Goal: Information Seeking & Learning: Stay updated

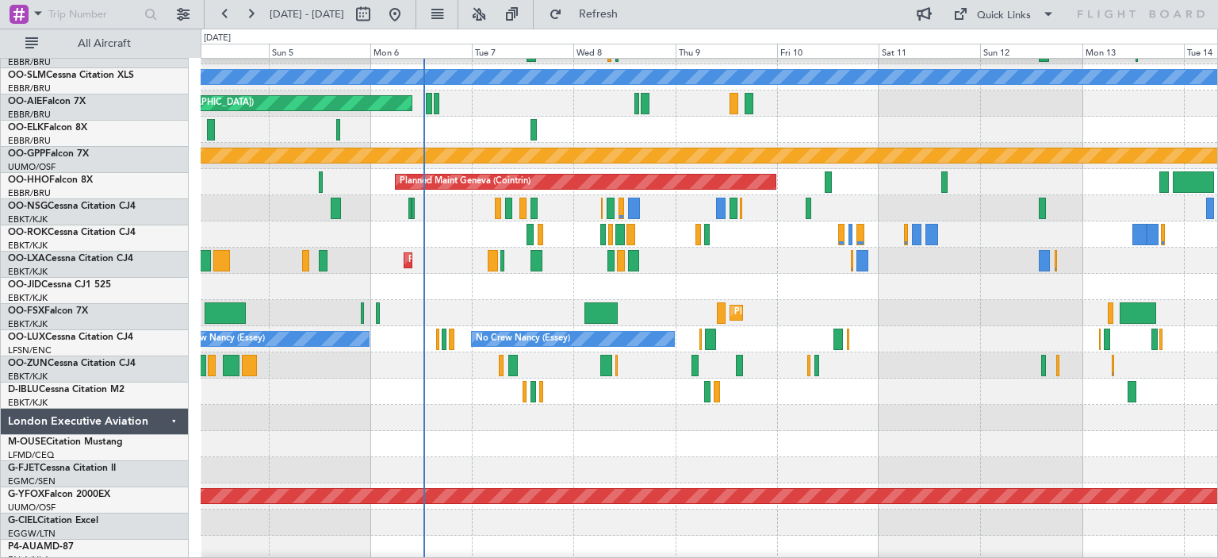
scroll to position [1669, 0]
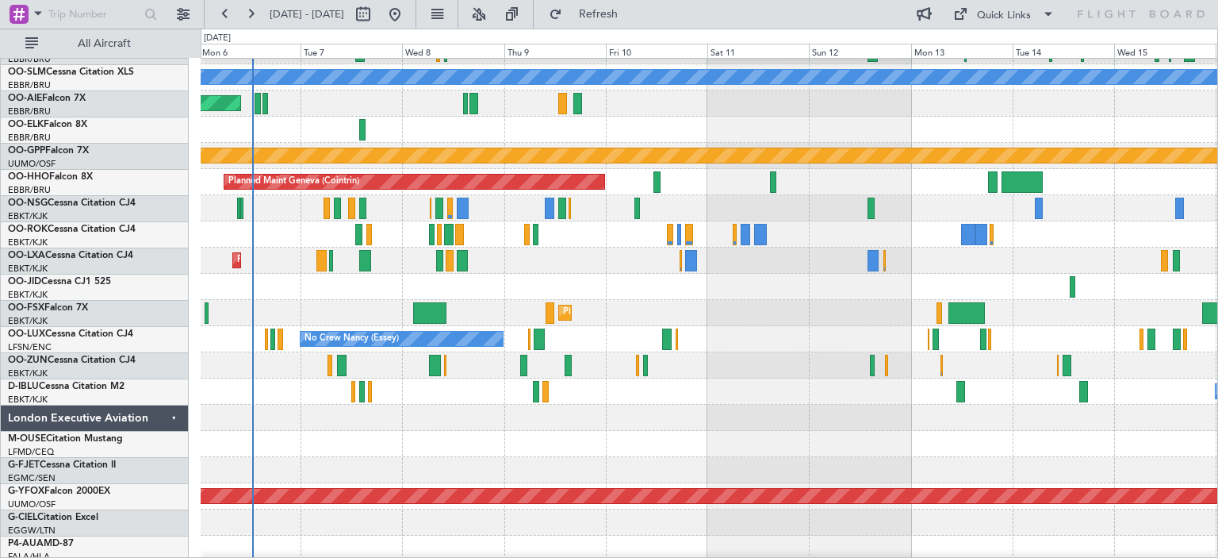
click at [465, 395] on div "No Crew Kortrijk-[GEOGRAPHIC_DATA]" at bounding box center [709, 391] width 1017 height 26
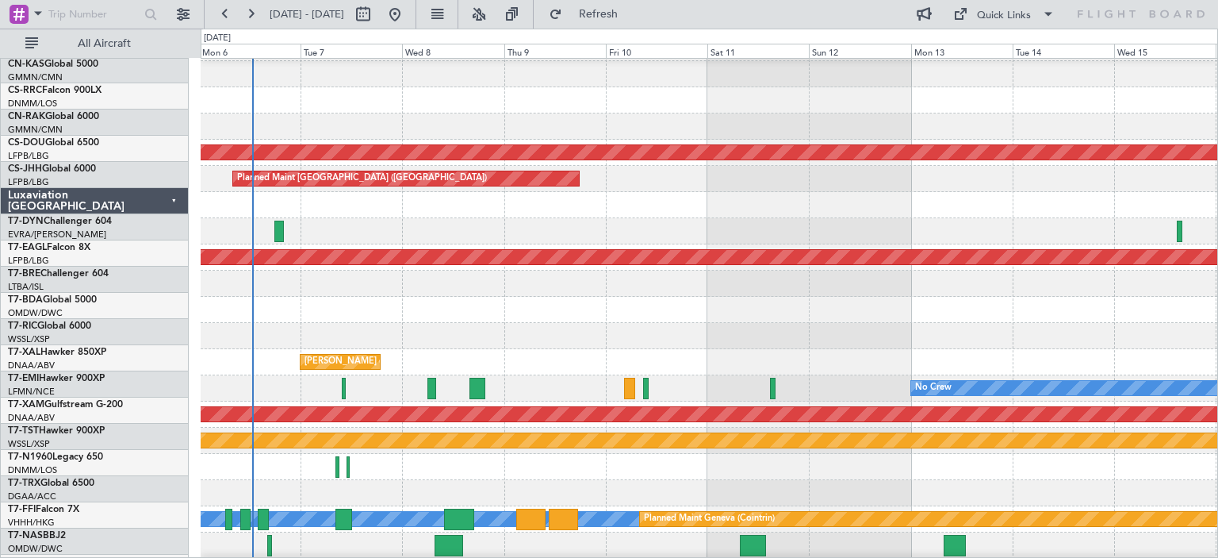
scroll to position [0, 0]
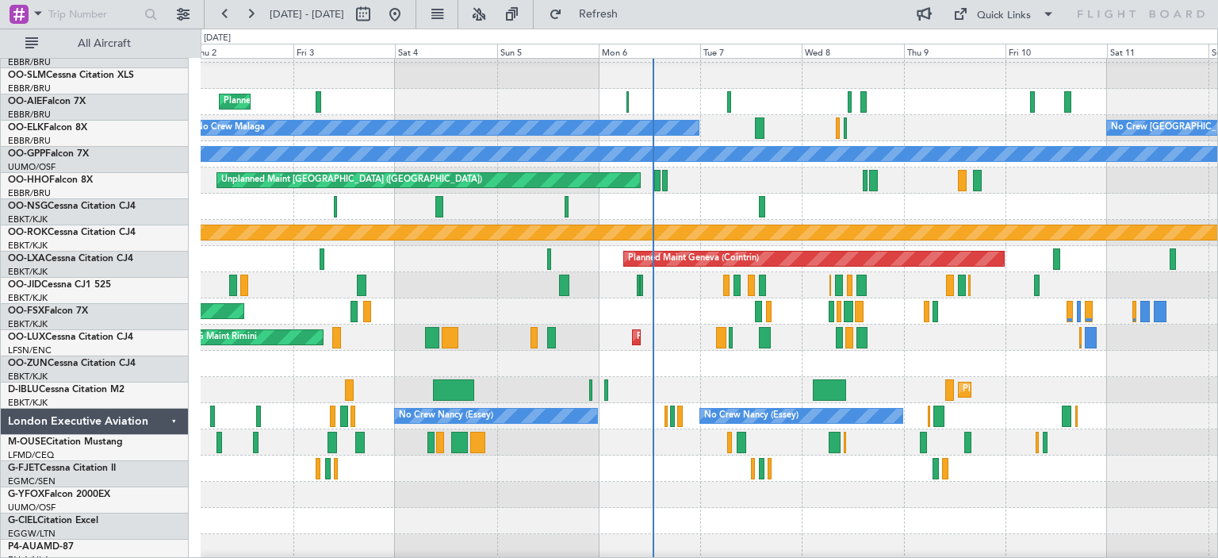
scroll to position [1480, 0]
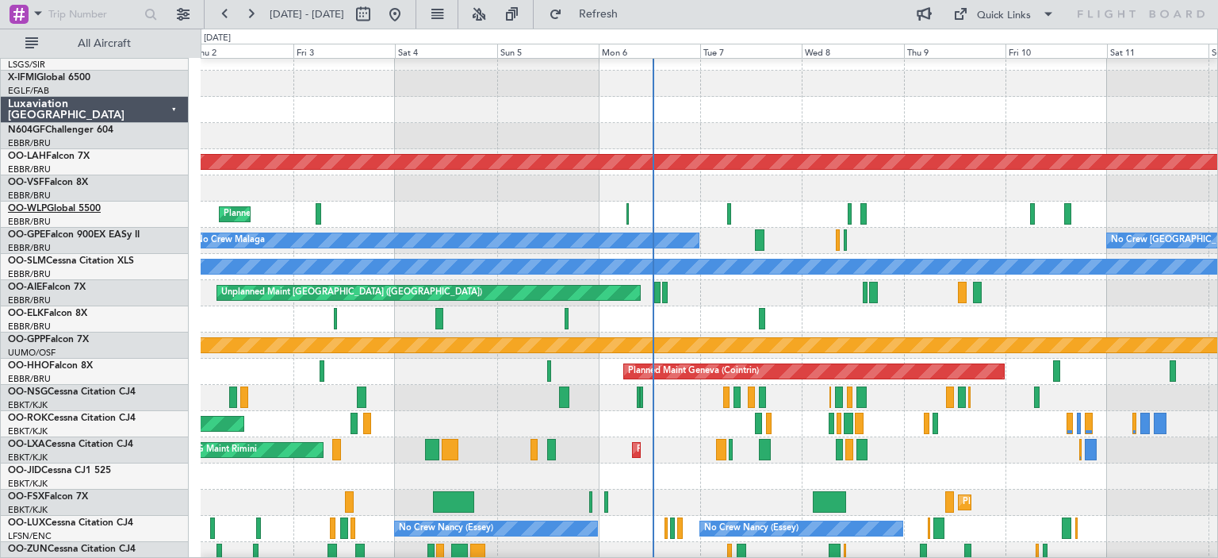
click at [64, 209] on link "OO-WLP Global 5500" at bounding box center [54, 209] width 93 height 10
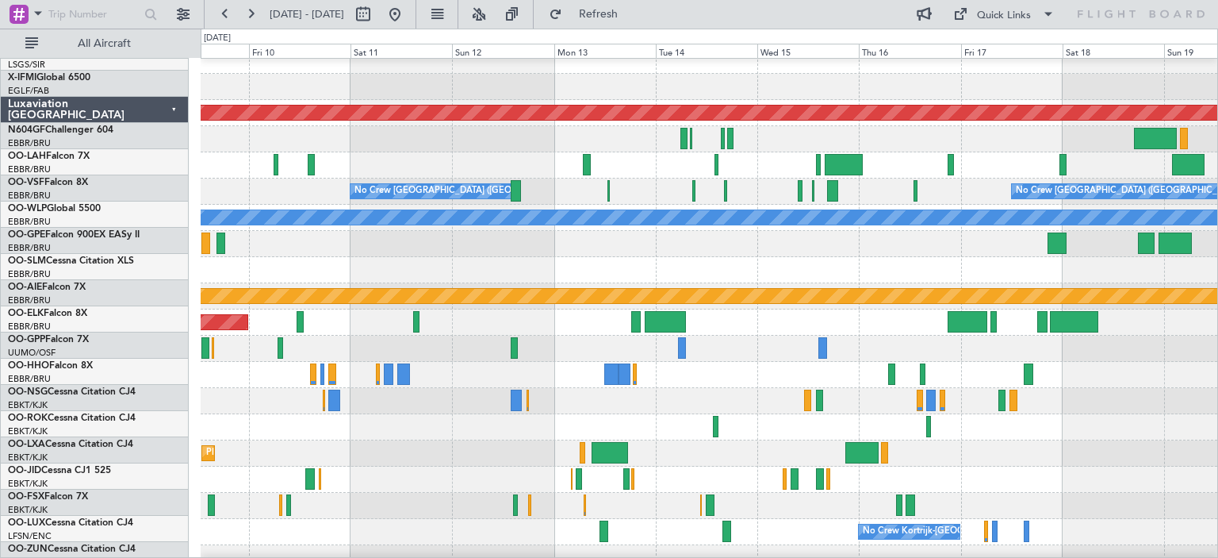
scroll to position [1531, 0]
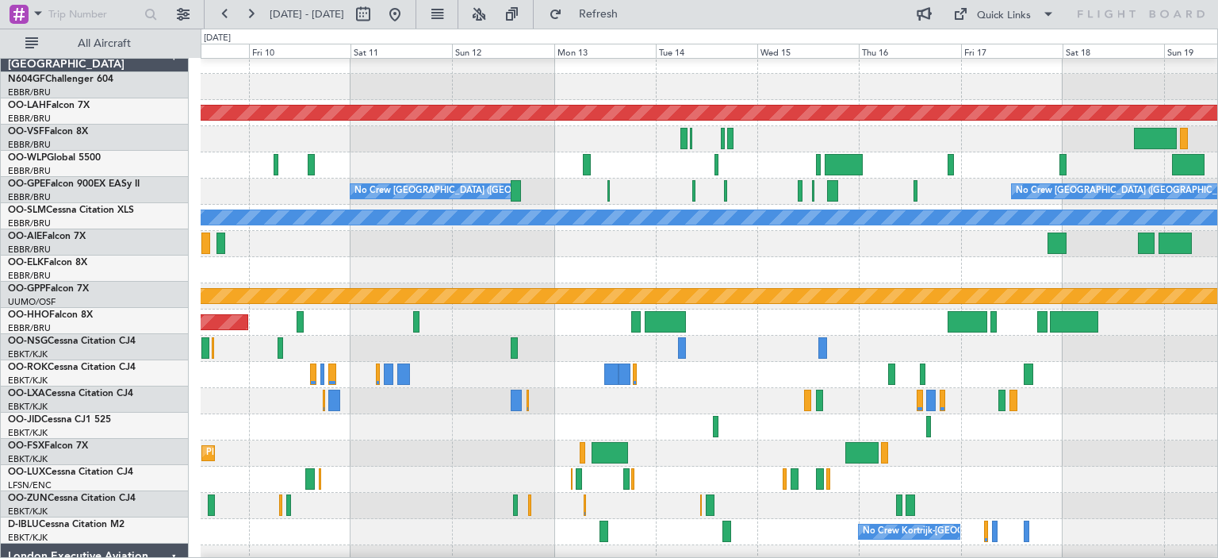
click at [127, 163] on div "Planned Maint [PERSON_NAME]-[GEOGRAPHIC_DATA][PERSON_NAME] ([GEOGRAPHIC_DATA][P…" at bounding box center [609, 293] width 1218 height 529
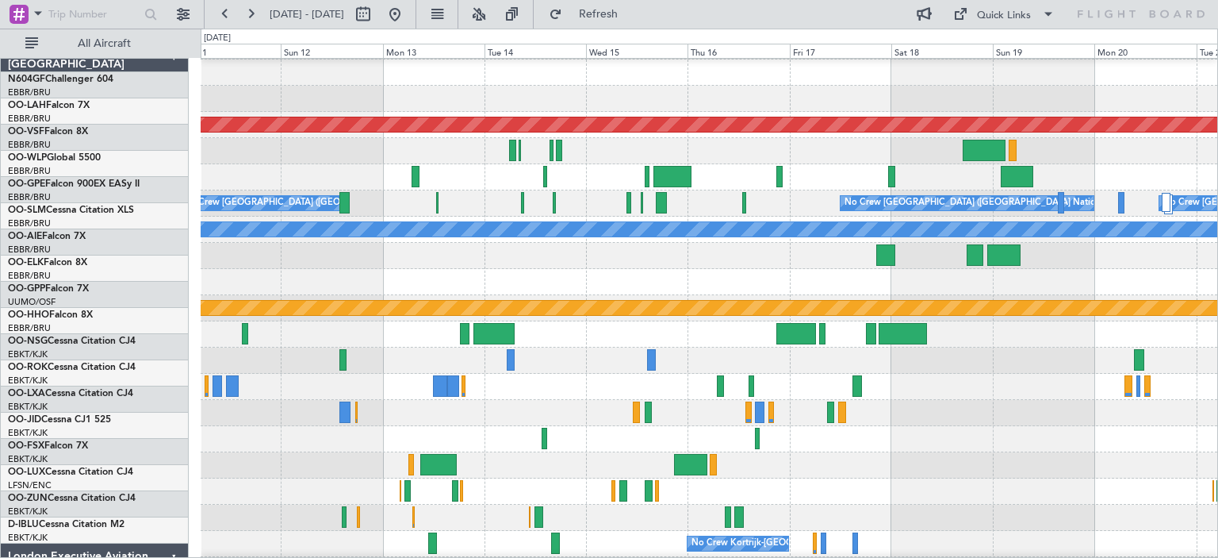
scroll to position [1517, 0]
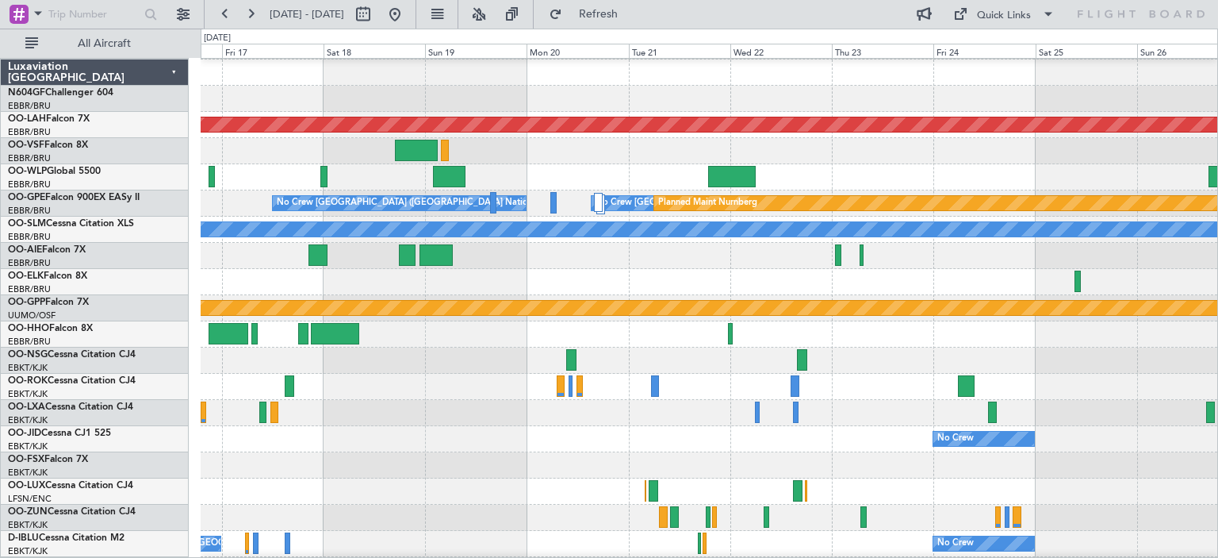
click at [309, 180] on div at bounding box center [709, 177] width 1017 height 26
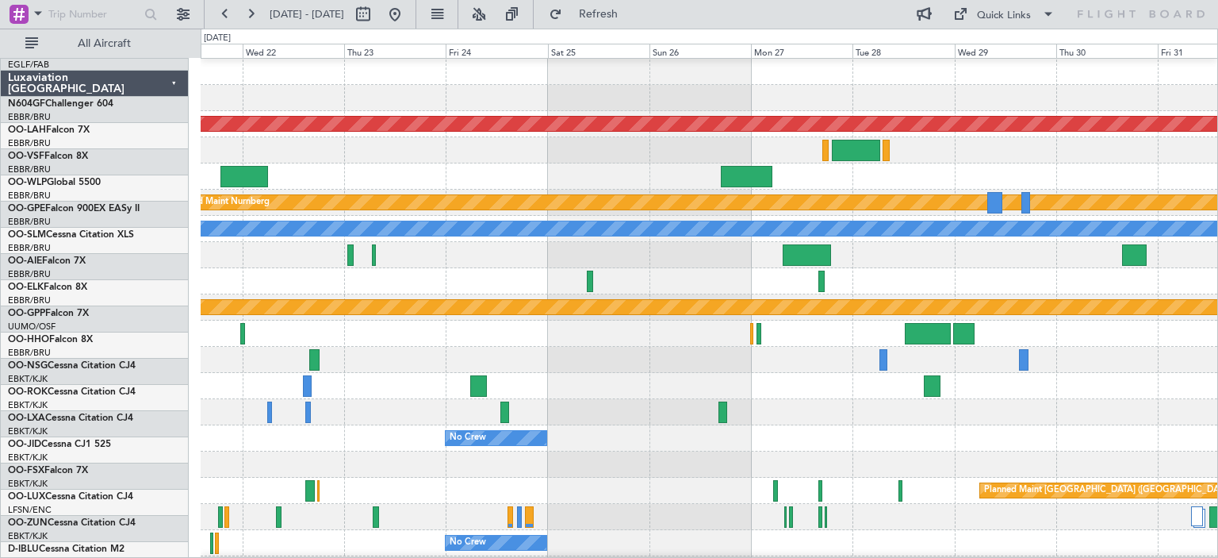
scroll to position [1529, 0]
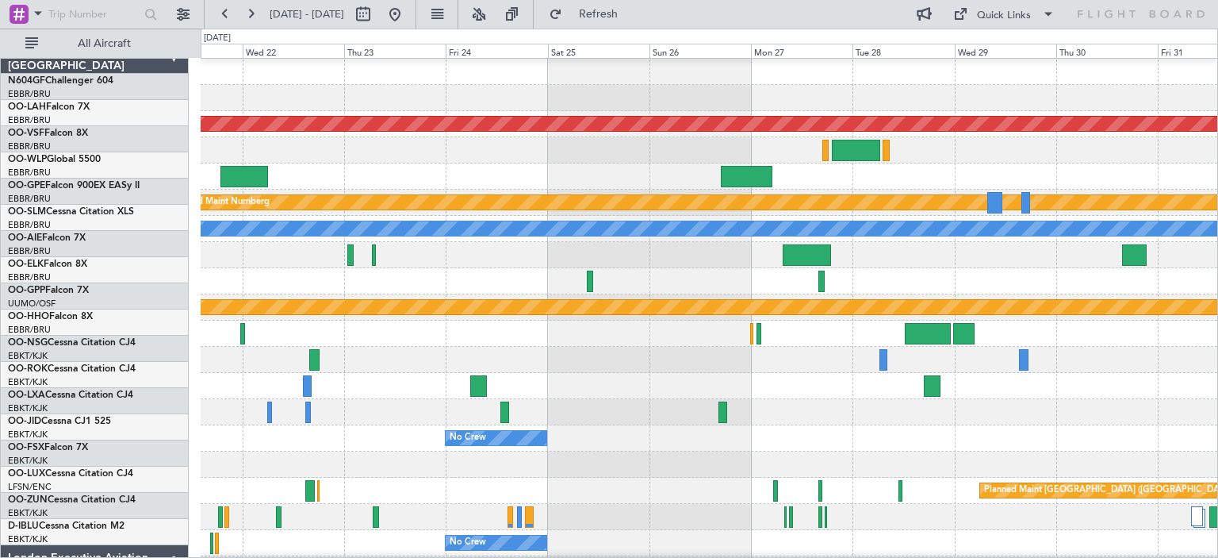
click at [317, 166] on div at bounding box center [709, 176] width 1017 height 26
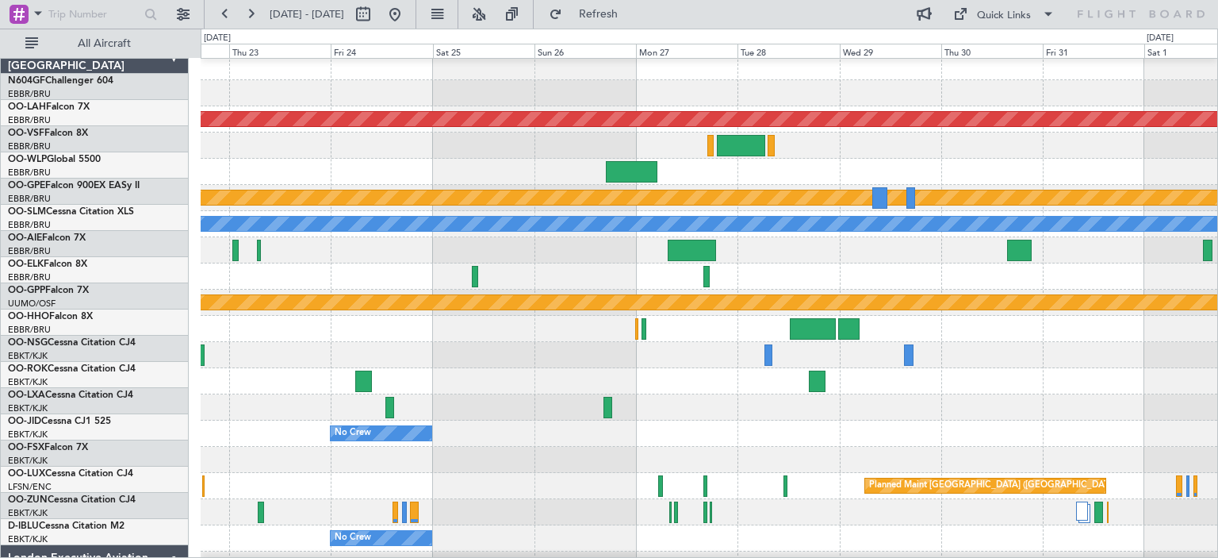
scroll to position [1520, 0]
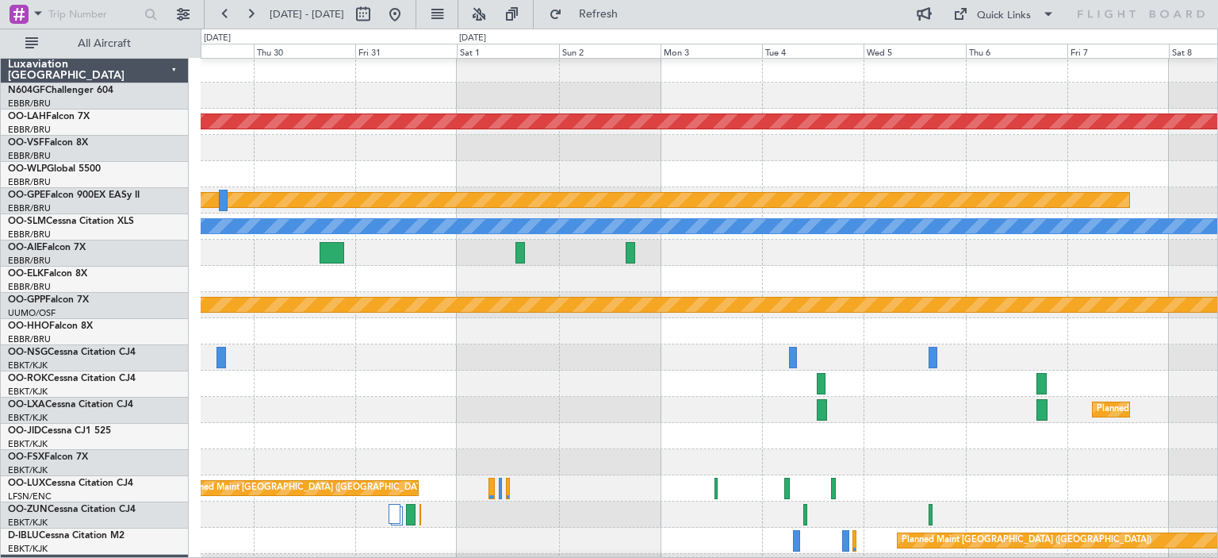
click at [236, 182] on div at bounding box center [709, 174] width 1017 height 26
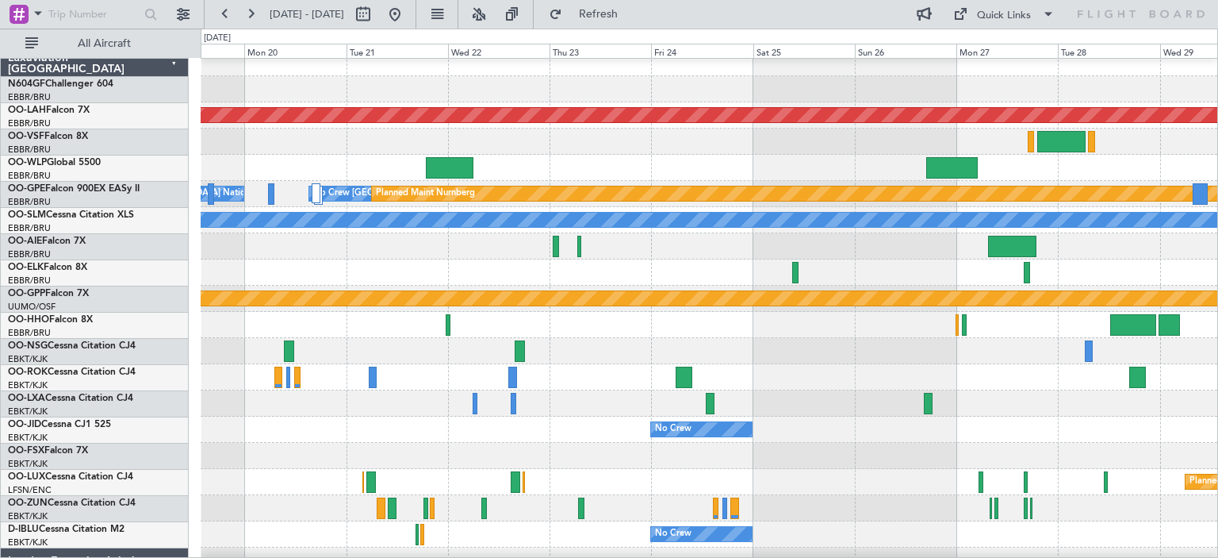
scroll to position [1526, 0]
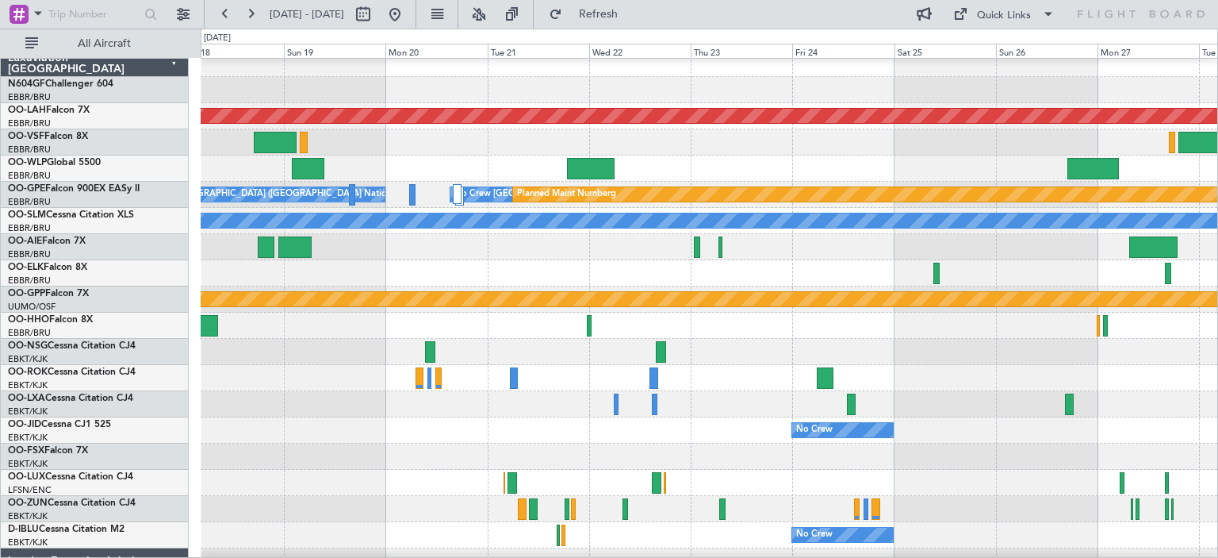
click at [911, 167] on div at bounding box center [709, 168] width 1017 height 26
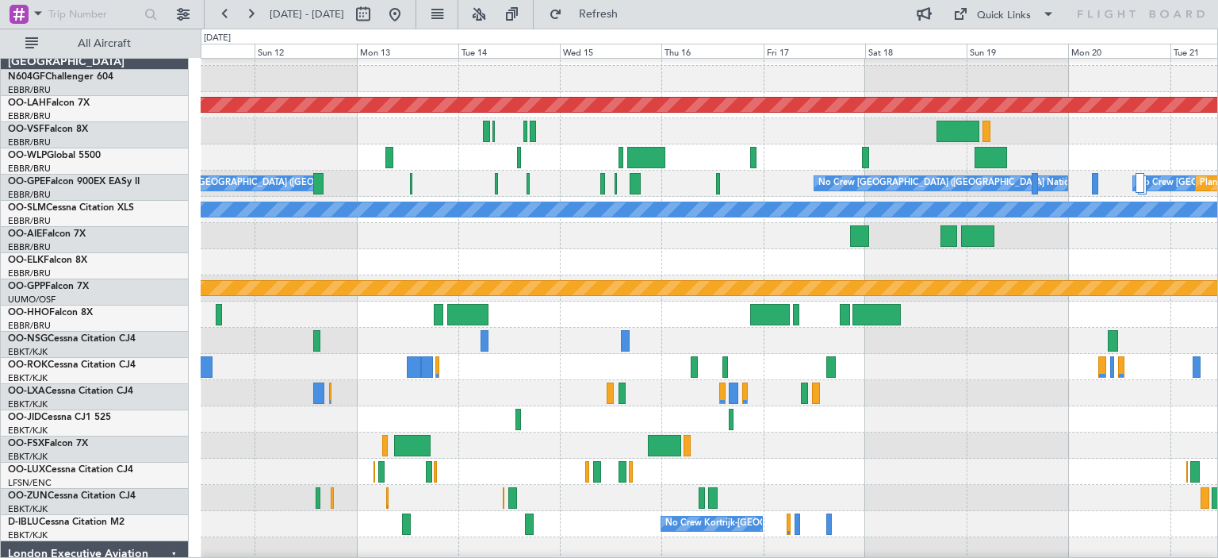
scroll to position [1536, 0]
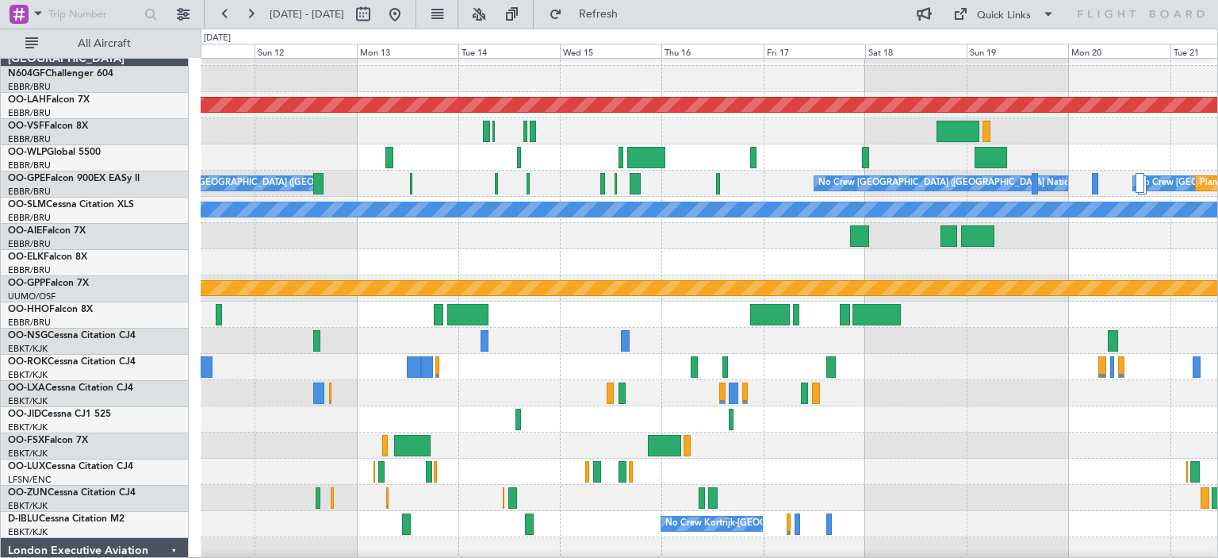
click at [1123, 146] on div at bounding box center [709, 157] width 1017 height 26
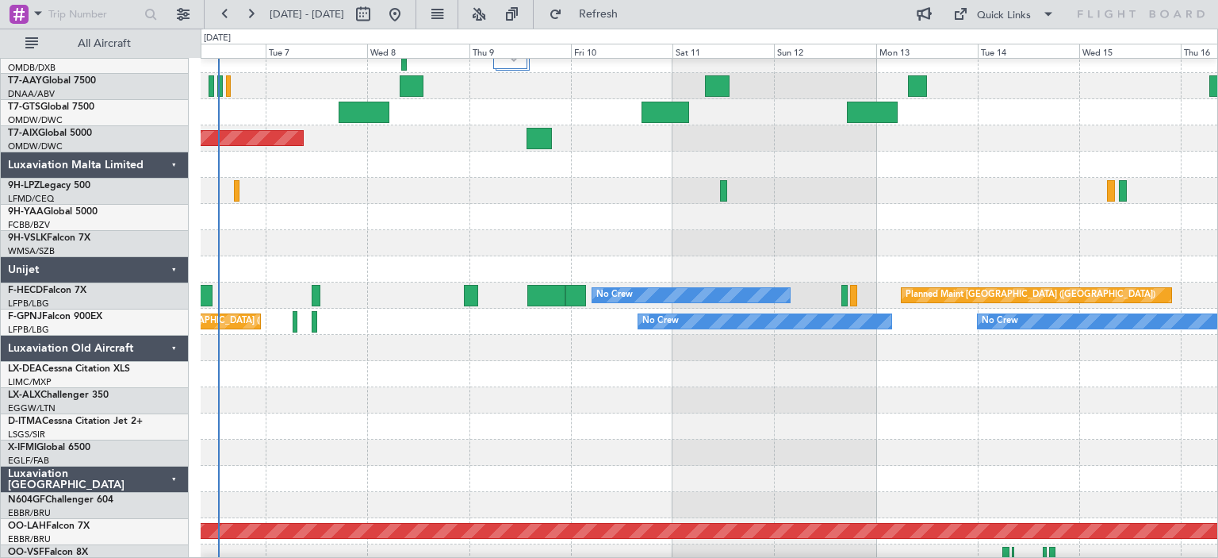
scroll to position [1113, 0]
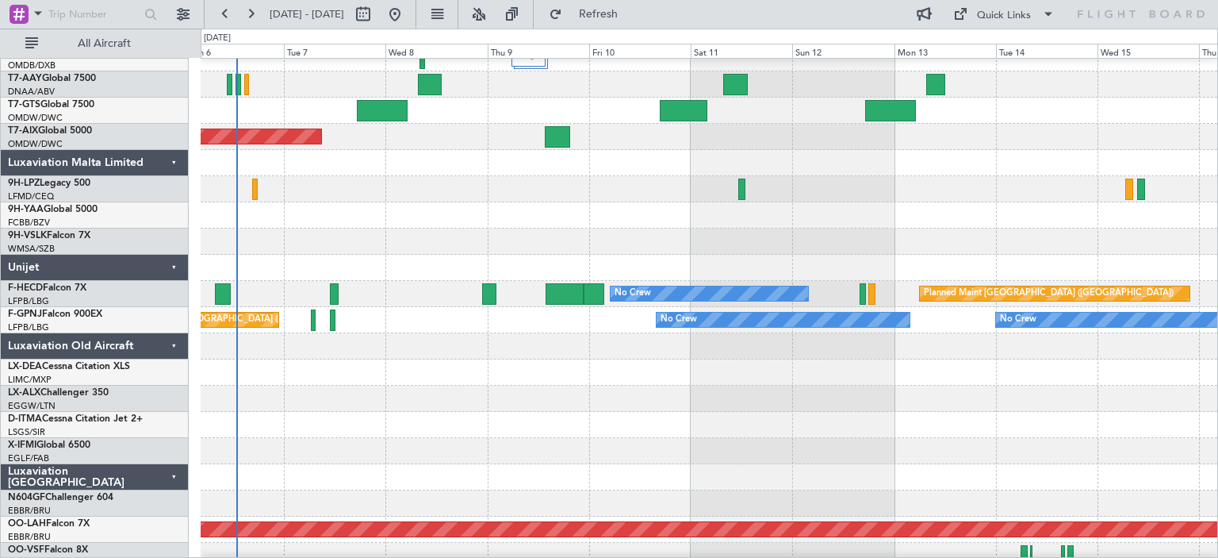
click at [923, 266] on div at bounding box center [709, 268] width 1017 height 26
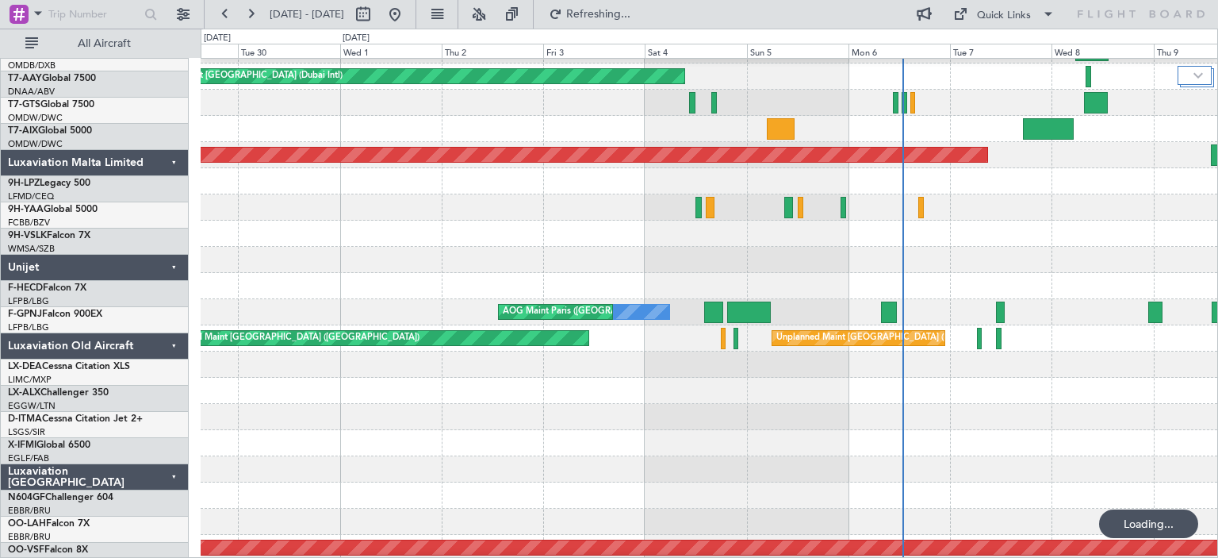
scroll to position [1095, 0]
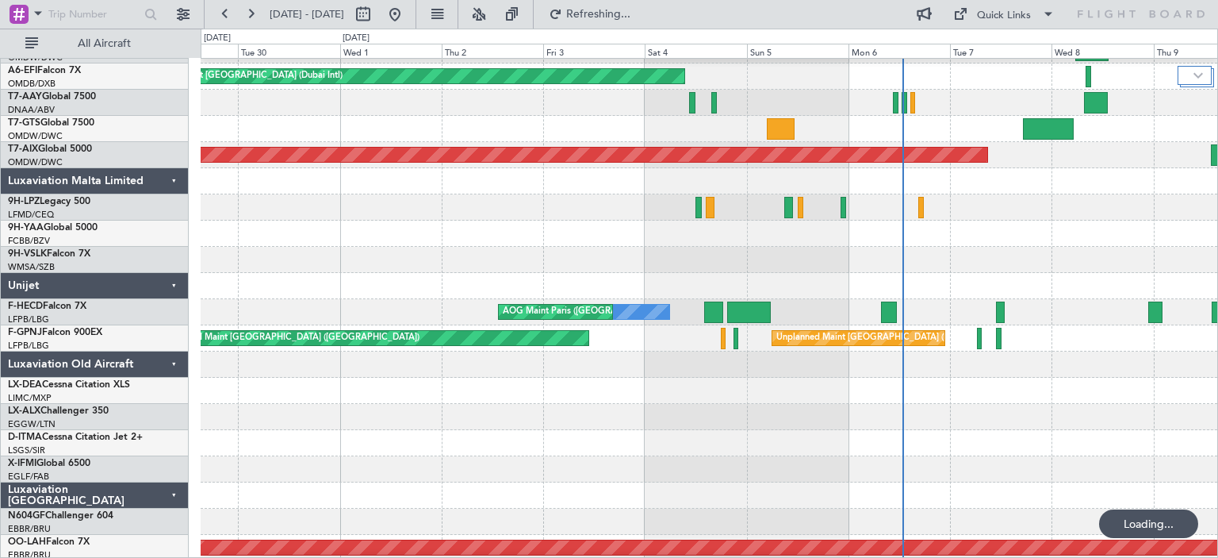
click at [1068, 311] on div "No Crew AOG Maint [GEOGRAPHIC_DATA] ([GEOGRAPHIC_DATA]) No Crew" at bounding box center [709, 312] width 1017 height 26
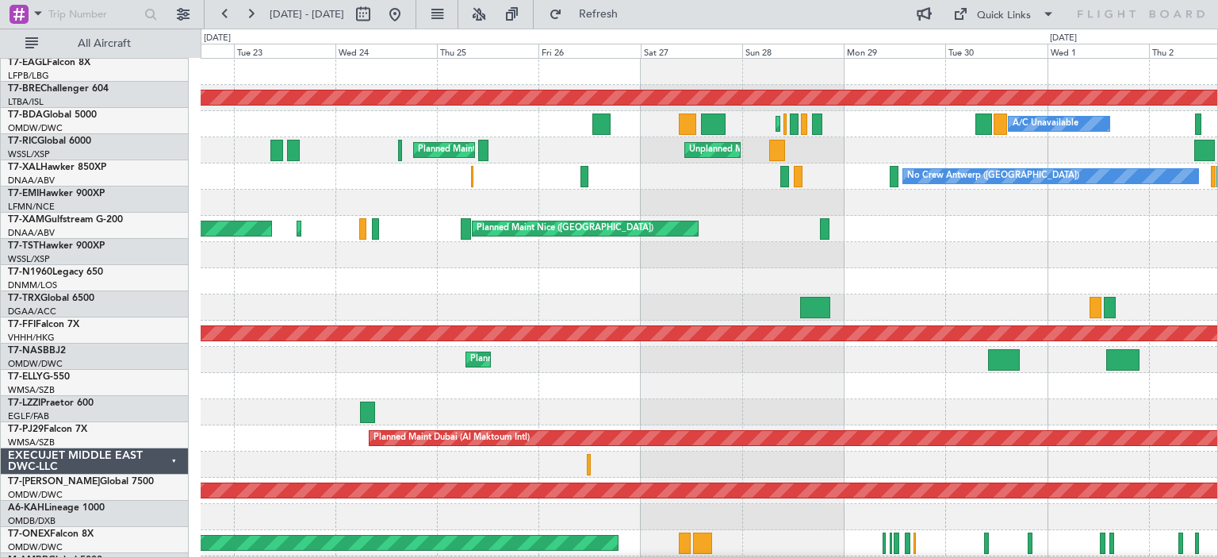
scroll to position [0, 0]
